Goal: Information Seeking & Learning: Learn about a topic

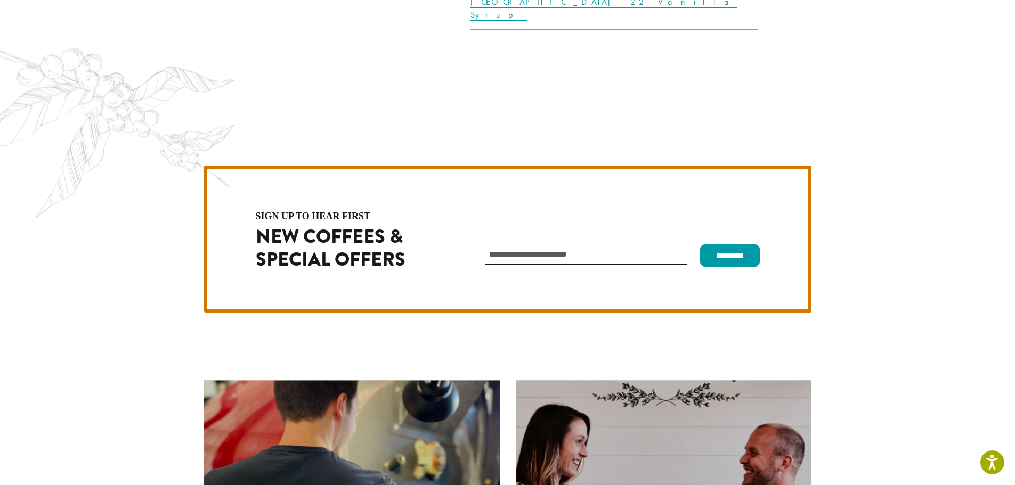
scroll to position [3011, 0]
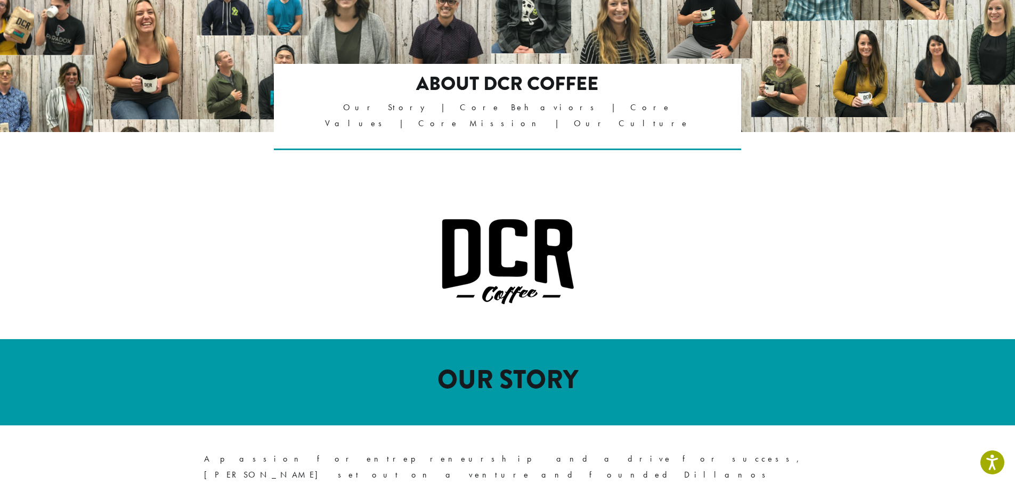
scroll to position [479, 0]
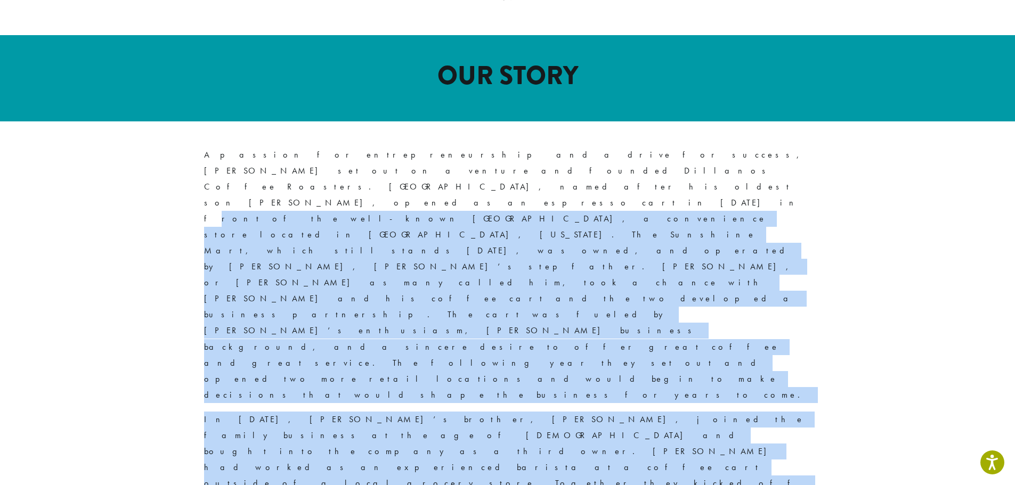
drag, startPoint x: 347, startPoint y: 159, endPoint x: 328, endPoint y: 292, distance: 135.1
click at [328, 294] on div "A passion for entrepreneurship and a drive for success, [PERSON_NAME] set out o…" at bounding box center [507, 484] width 607 height 675
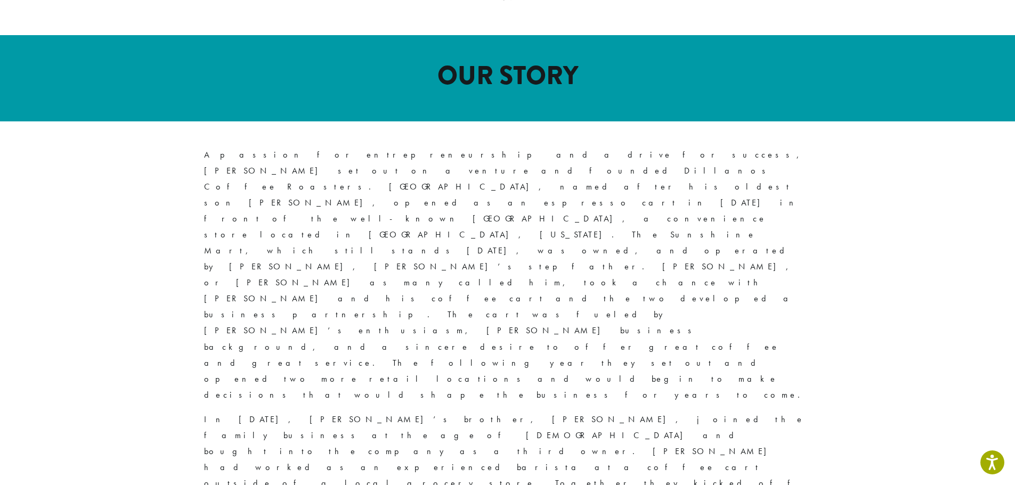
drag, startPoint x: 466, startPoint y: 294, endPoint x: 610, endPoint y: 316, distance: 146.1
